Goal: Communication & Community: Answer question/provide support

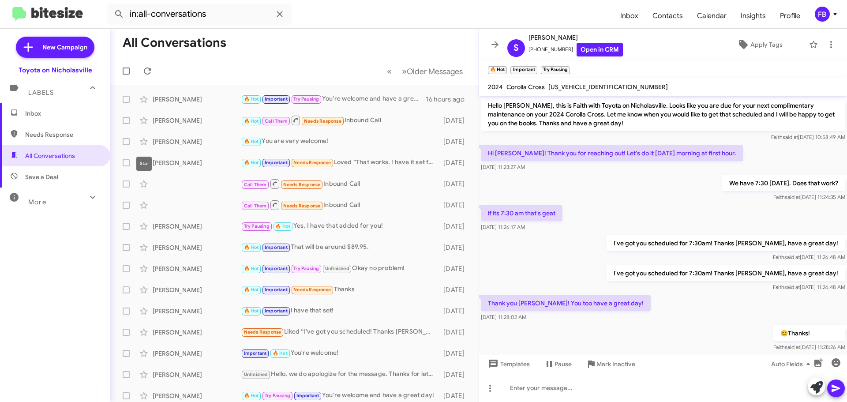
scroll to position [624, 0]
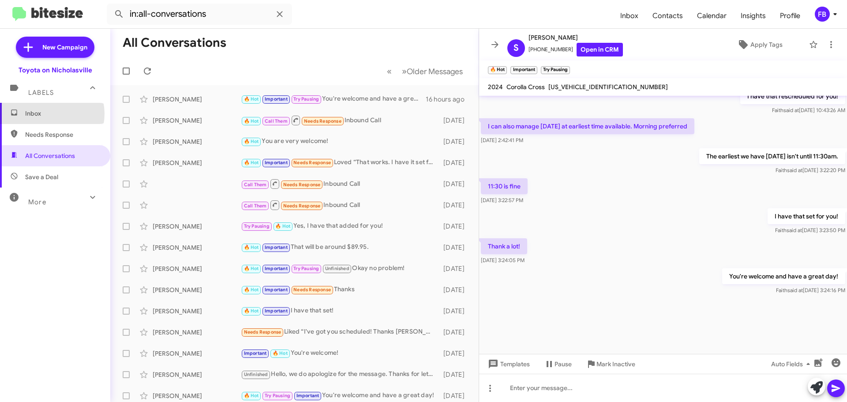
click at [46, 114] on span "Inbox" at bounding box center [62, 113] width 75 height 9
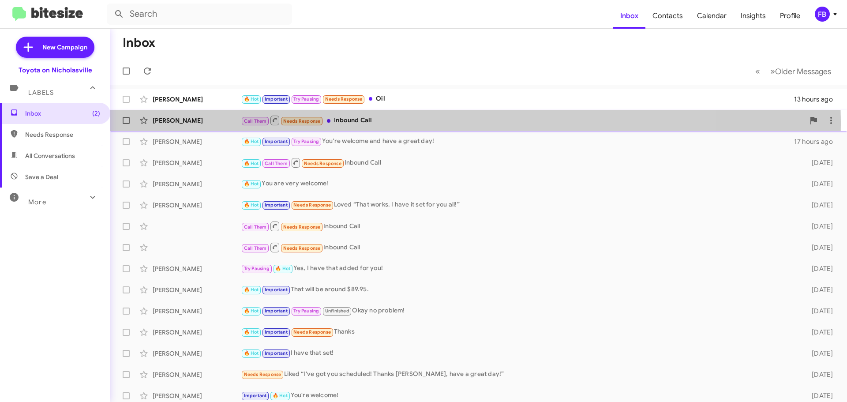
click at [386, 124] on div "Call Them Needs Response Inbound Call" at bounding box center [523, 120] width 564 height 11
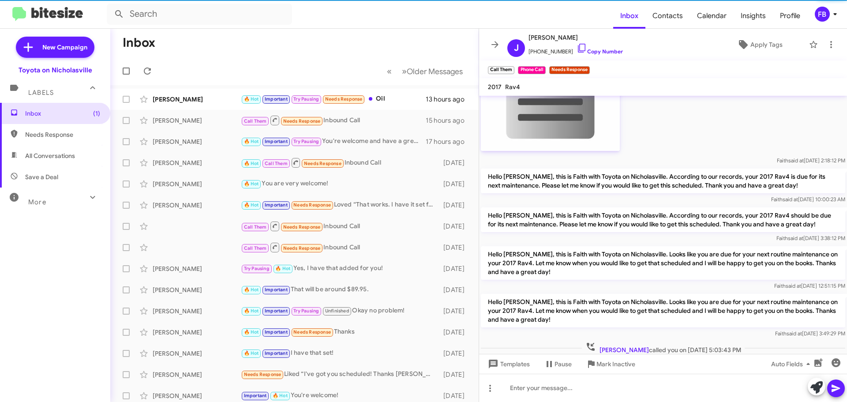
scroll to position [323, 0]
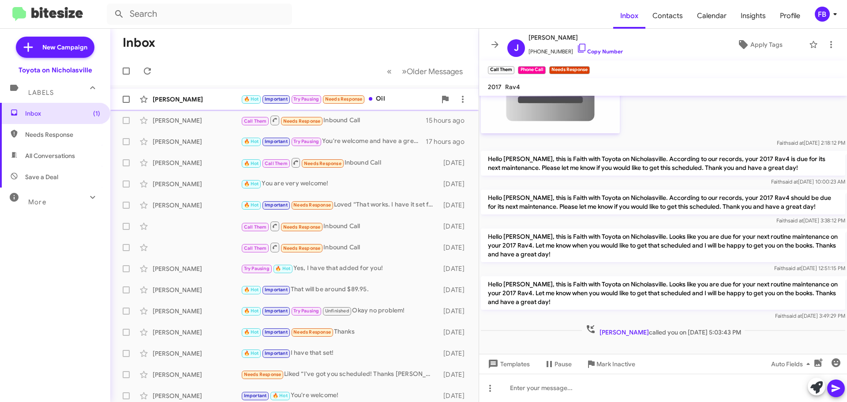
click at [178, 99] on div "[PERSON_NAME]" at bounding box center [197, 99] width 88 height 9
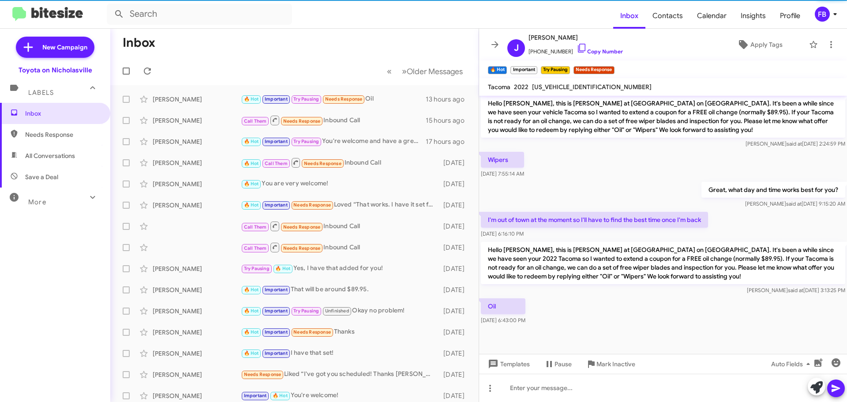
scroll to position [1205, 0]
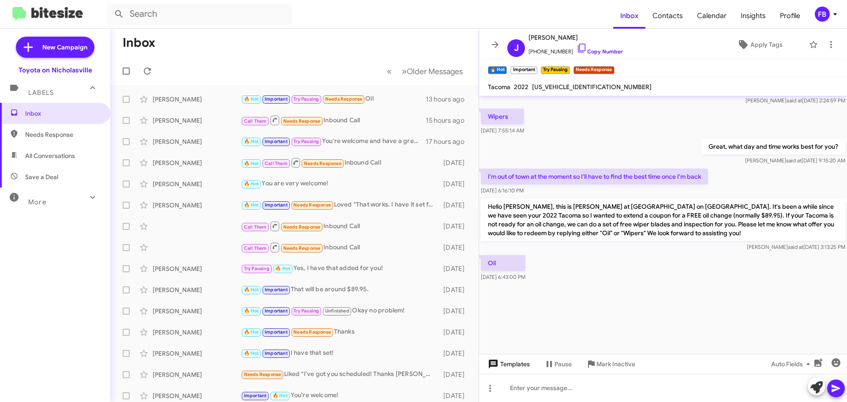
click at [520, 368] on span "Templates" at bounding box center [508, 364] width 44 height 16
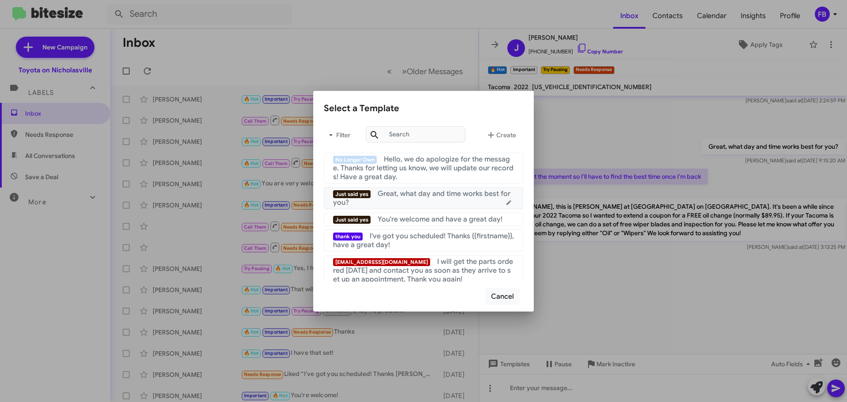
click at [432, 193] on span "Great, what day and time works best for you?" at bounding box center [421, 198] width 177 height 18
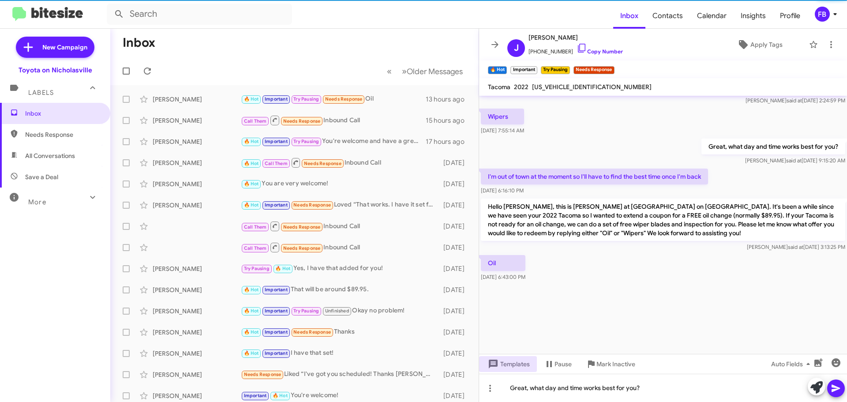
click at [840, 388] on icon at bounding box center [836, 389] width 8 height 8
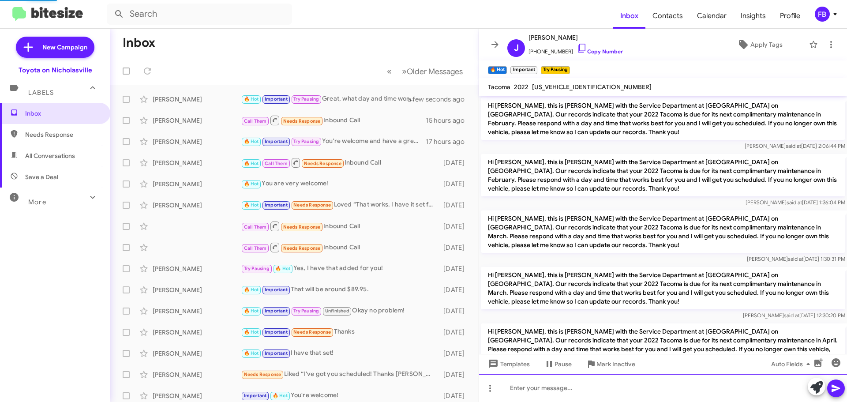
scroll to position [660, 0]
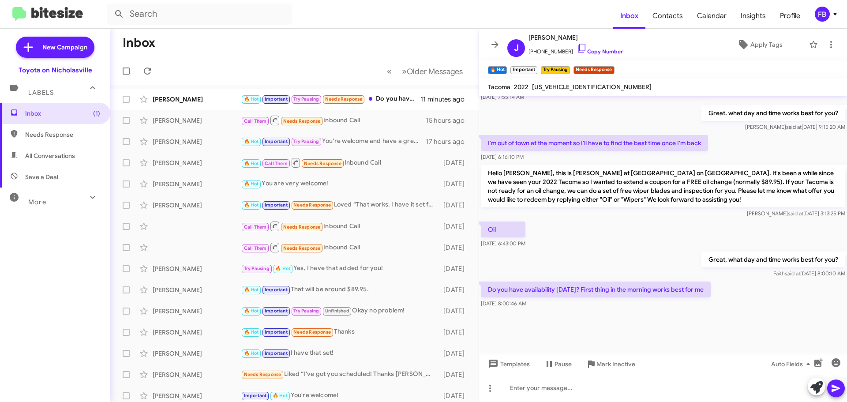
click at [555, 79] on mat-toolbar "Tacoma 2022 [US_VEHICLE_IDENTIFICATION_NUMBER]" at bounding box center [663, 87] width 368 height 18
drag, startPoint x: 555, startPoint y: 79, endPoint x: 559, endPoint y: 86, distance: 8.1
click at [556, 80] on mat-toolbar "Tacoma 2022 [US_VEHICLE_IDENTIFICATION_NUMBER]" at bounding box center [663, 87] width 368 height 18
copy span "[US_VEHICLE_IDENTIFICATION_NUMBER]"
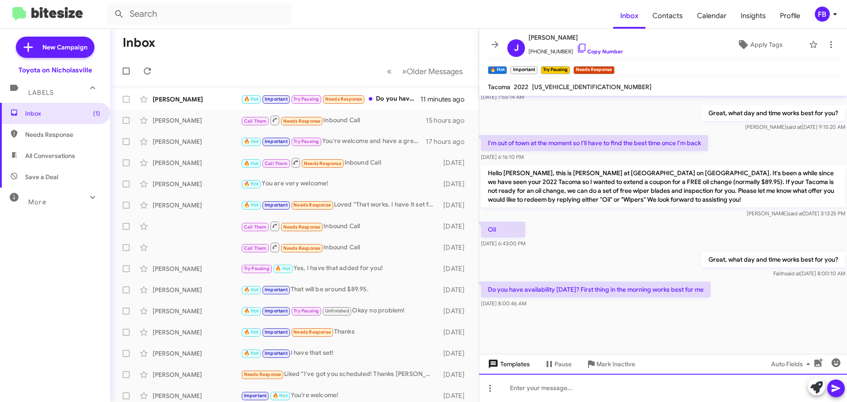
drag, startPoint x: 526, startPoint y: 386, endPoint x: 533, endPoint y: 369, distance: 17.6
click at [528, 384] on div at bounding box center [663, 388] width 368 height 28
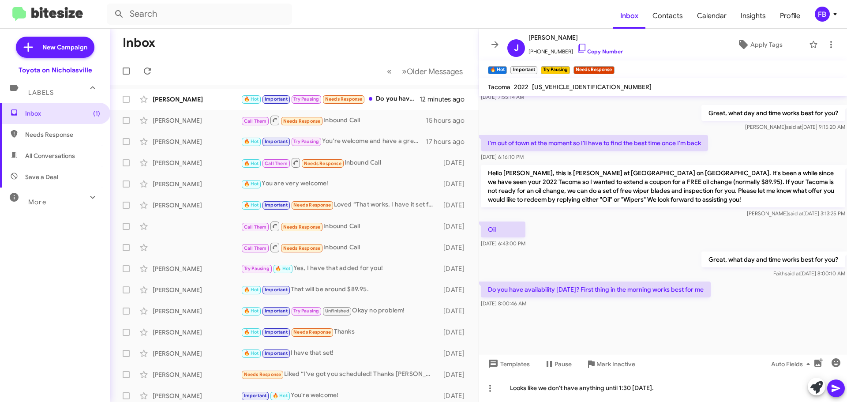
click at [839, 384] on icon at bounding box center [836, 388] width 11 height 11
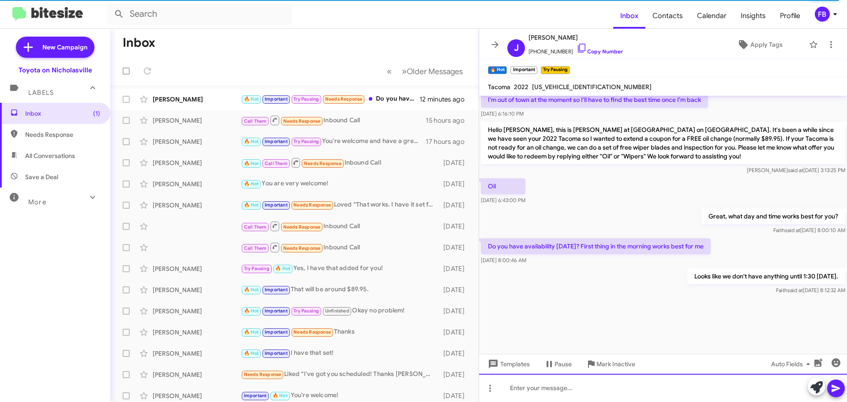
scroll to position [1361, 0]
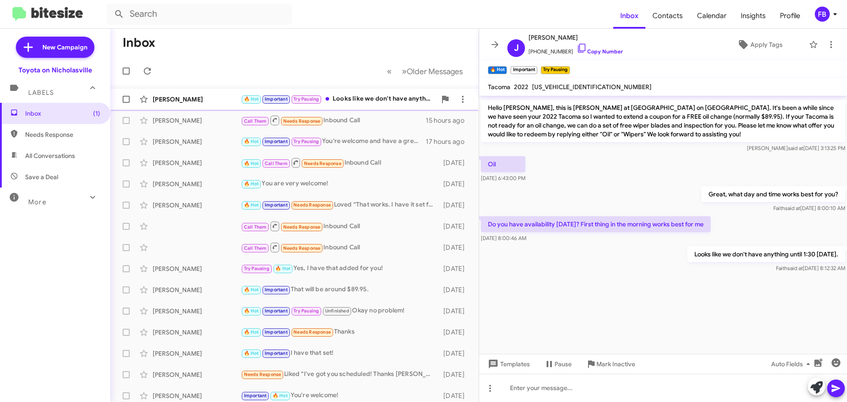
click at [380, 98] on div "🔥 Hot Important Try Pausing Looks like we don't have anything until 1:30 [DATE]." at bounding box center [339, 99] width 196 height 10
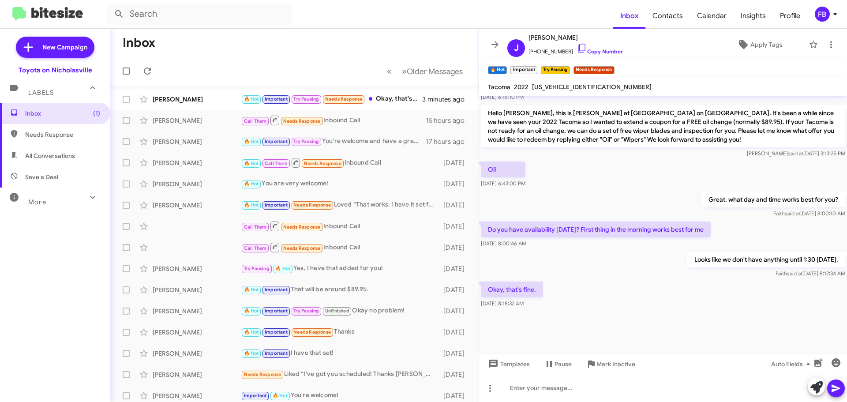
scroll to position [607, 0]
click at [557, 90] on span "[US_VEHICLE_IDENTIFICATION_NUMBER]" at bounding box center [592, 87] width 120 height 8
copy span "[US_VEHICLE_IDENTIFICATION_NUMBER]"
click at [515, 365] on span "Templates" at bounding box center [508, 364] width 44 height 16
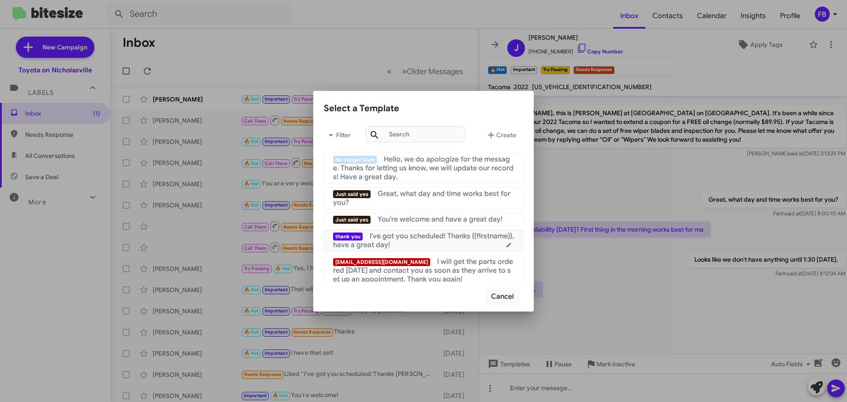
click at [439, 239] on span "I've got you scheduled! Thanks {{firstname}}, have a great day!" at bounding box center [423, 241] width 181 height 18
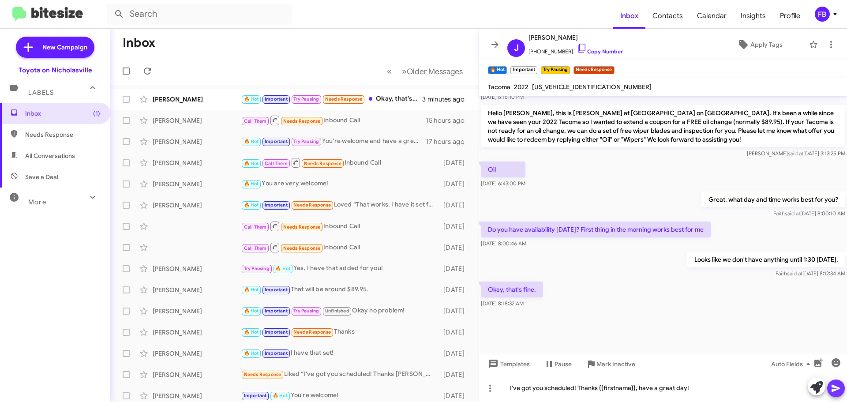
click at [835, 387] on icon at bounding box center [836, 389] width 8 height 8
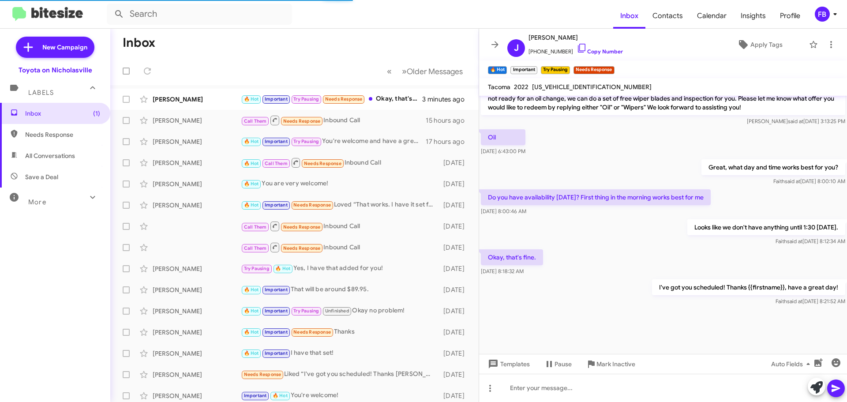
scroll to position [0, 0]
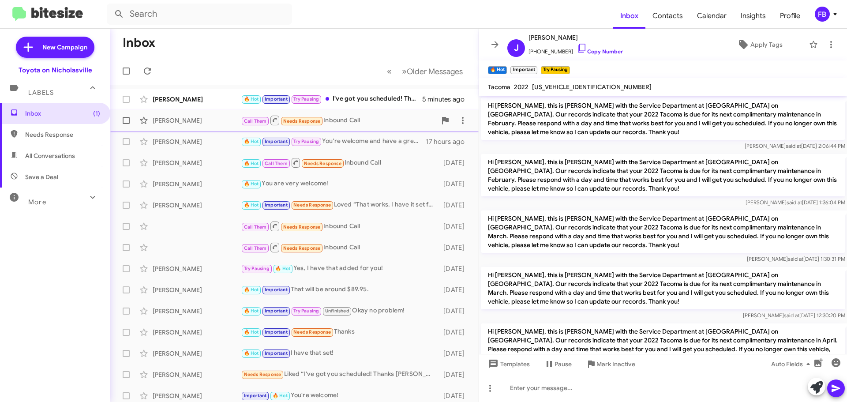
drag, startPoint x: 368, startPoint y: 104, endPoint x: 444, endPoint y: 114, distance: 77.0
click at [368, 104] on div "🔥 Hot Important Try Pausing I've got you scheduled! Thanks [PERSON_NAME], have …" at bounding box center [331, 99] width 181 height 10
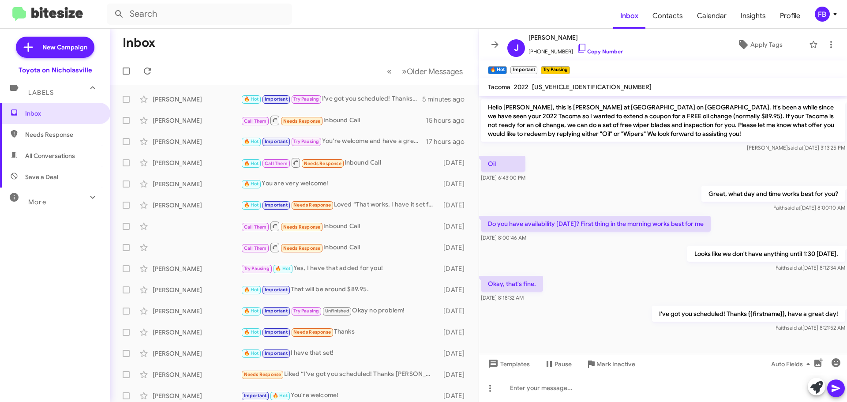
scroll to position [1425, 0]
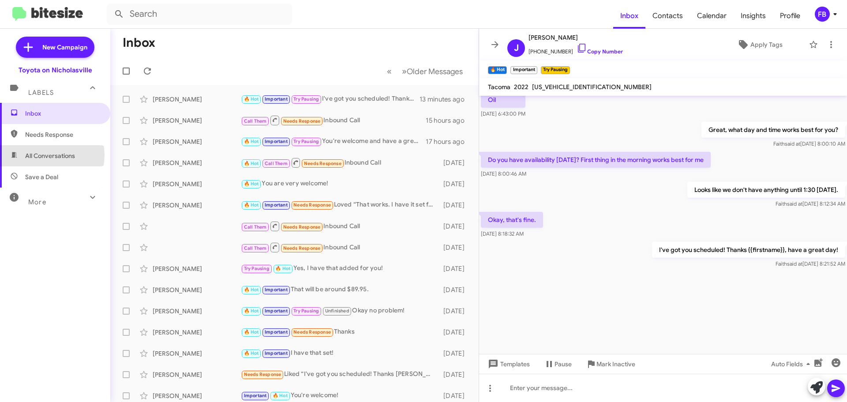
click at [44, 155] on span "All Conversations" at bounding box center [50, 155] width 50 height 9
type input "in:all-conversations"
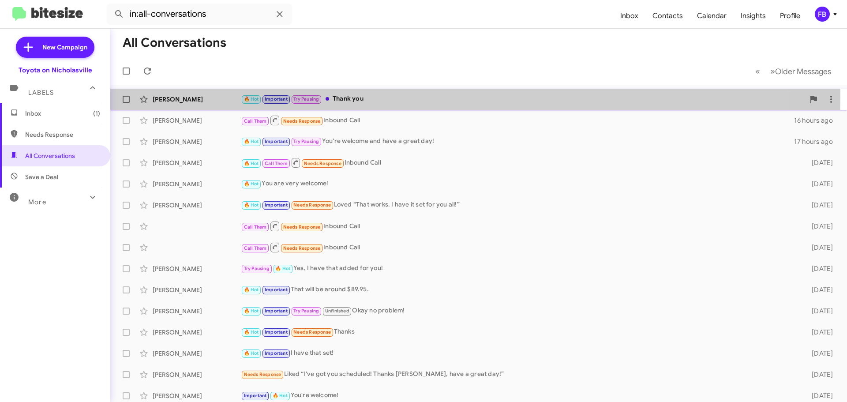
click at [366, 97] on div "🔥 Hot Important Try Pausing Thank you" at bounding box center [523, 99] width 564 height 10
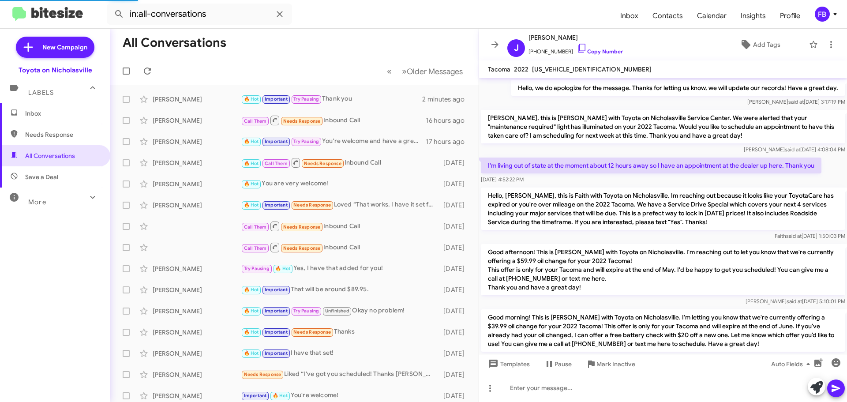
scroll to position [563, 0]
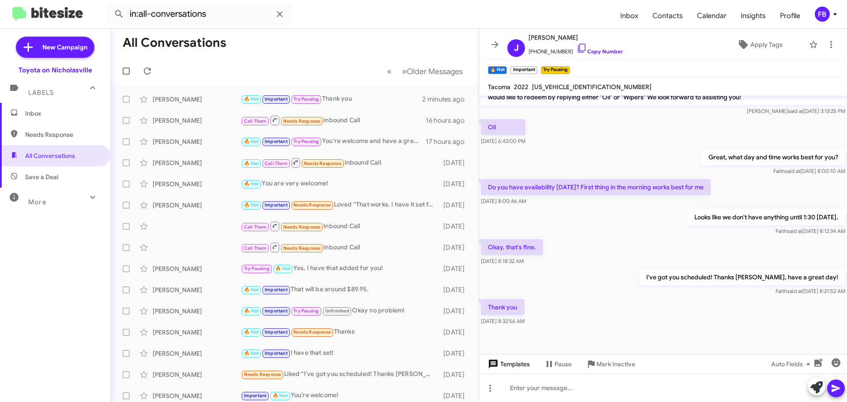
click at [520, 364] on span "Templates" at bounding box center [508, 364] width 44 height 16
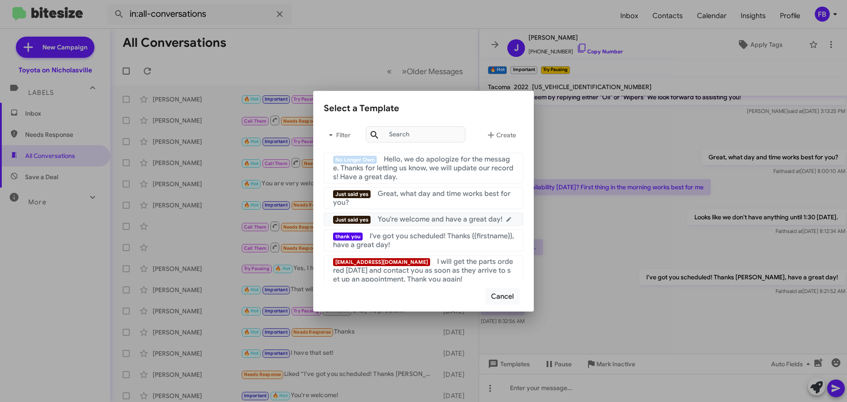
click at [448, 224] on div "Just said yes You're welcome and have a great day!" at bounding box center [423, 219] width 181 height 9
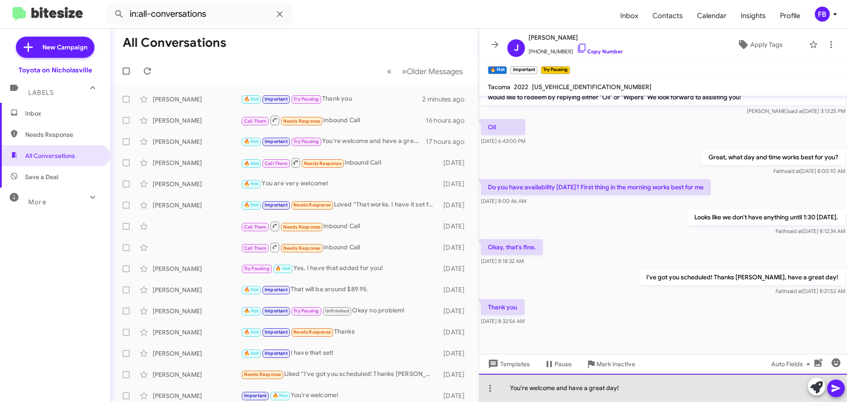
drag, startPoint x: 615, startPoint y: 389, endPoint x: 555, endPoint y: 391, distance: 59.6
click at [555, 391] on div "You're welcome and have a great day!" at bounding box center [663, 388] width 368 height 28
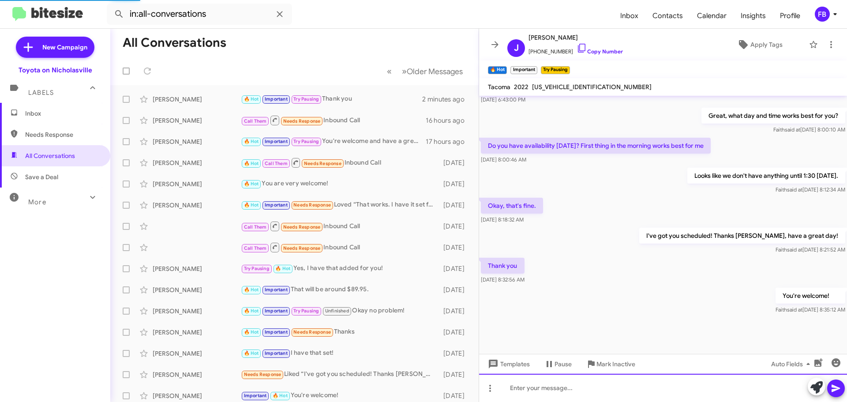
scroll to position [613, 0]
